Goal: Information Seeking & Learning: Check status

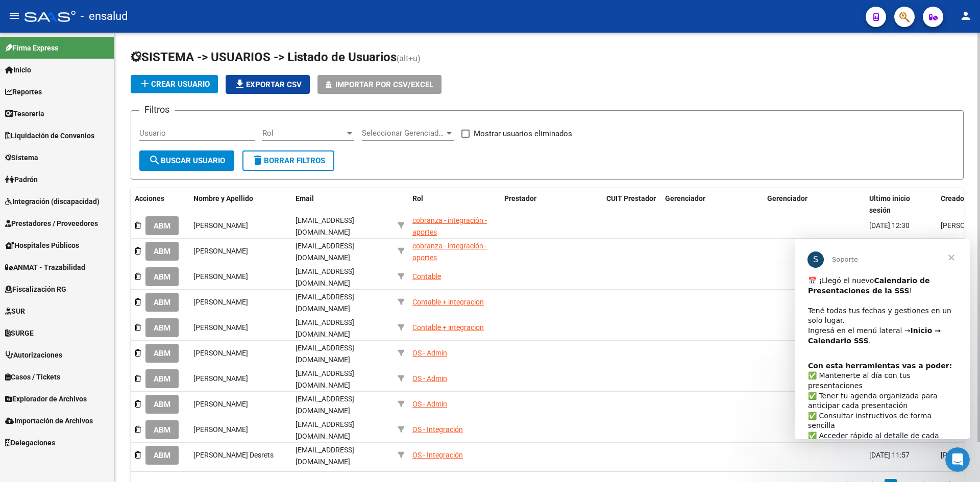
click at [152, 42] on div "SISTEMA -> USUARIOS -> Listado de Usuarios (alt+u) add Crear Usuario file_downl…" at bounding box center [547, 282] width 866 height 498
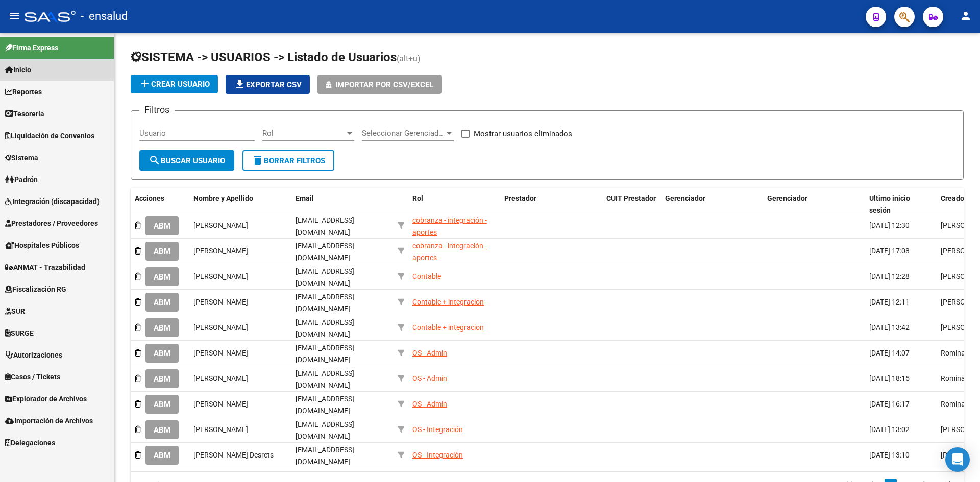
click at [30, 63] on link "Inicio" at bounding box center [57, 70] width 114 height 22
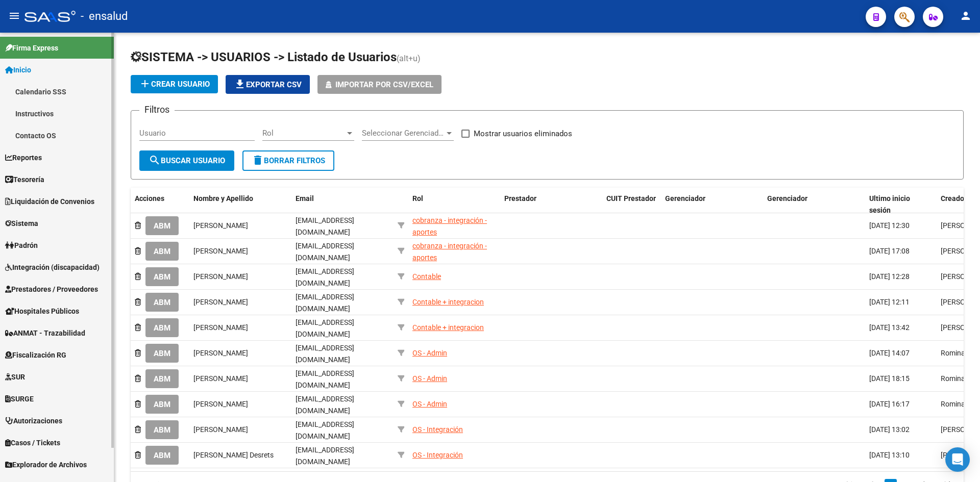
click at [45, 95] on link "Calendario SSS" at bounding box center [57, 92] width 114 height 22
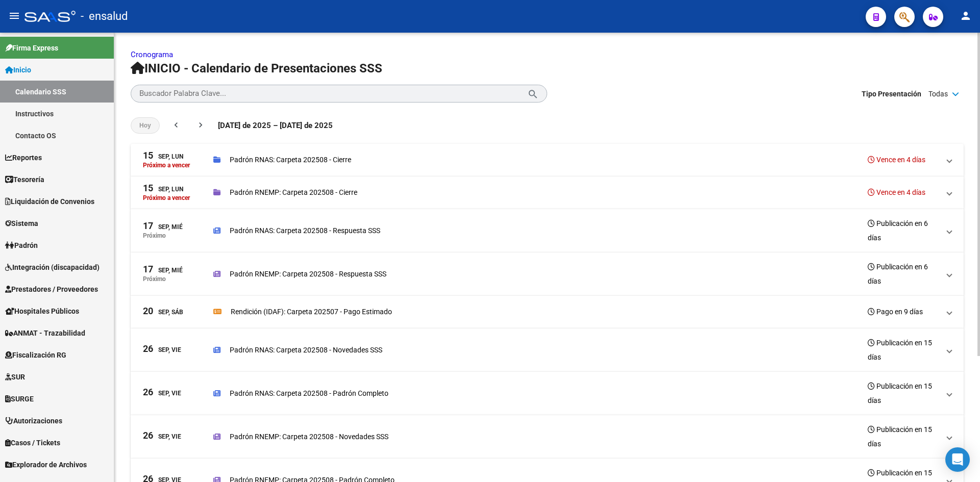
click at [370, 276] on p "Padrón RNEMP: Carpeta 202508 - Respuesta SSS" at bounding box center [308, 274] width 157 height 11
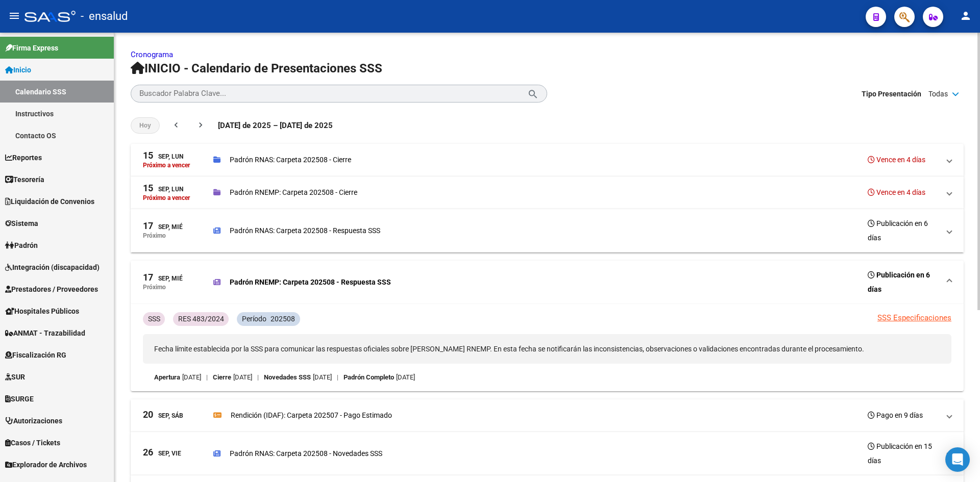
click at [370, 276] on div "[PERSON_NAME] RNEMP: Carpeta 202508 - Respuesta SSS Publicación en 6 [PERSON_NA…" at bounding box center [576, 282] width 726 height 29
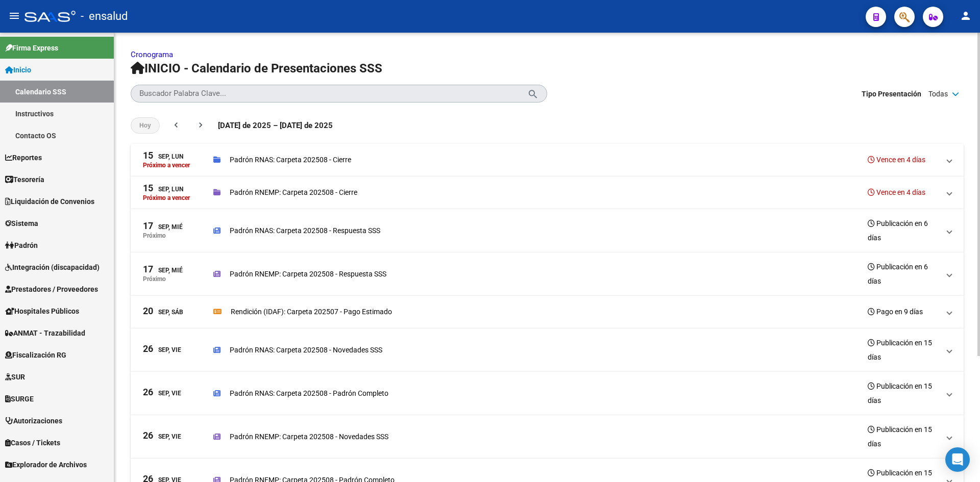
click at [535, 95] on mat-icon "search" at bounding box center [533, 93] width 12 height 12
click at [611, 74] on h1 "INICIO - Calendario de Presentaciones SSS" at bounding box center [547, 68] width 833 height 16
